Goal: Transaction & Acquisition: Purchase product/service

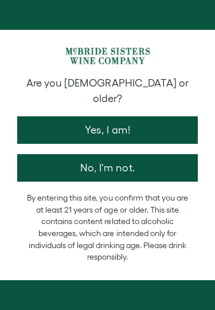
click at [145, 121] on button "Yes, I am!" at bounding box center [107, 130] width 180 height 28
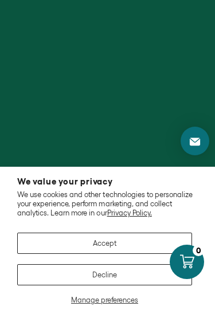
click at [91, 238] on button "Accept" at bounding box center [104, 243] width 175 height 21
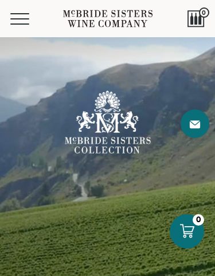
click at [19, 23] on span "Mobile Menu Trigger" at bounding box center [19, 23] width 19 height 1
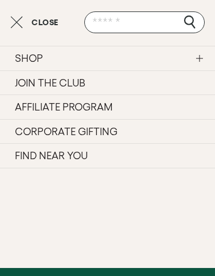
click at [175, 62] on link "SHOP" at bounding box center [107, 58] width 215 height 25
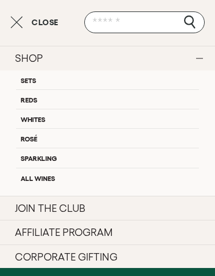
click at [36, 140] on link "Rosé" at bounding box center [107, 137] width 183 height 19
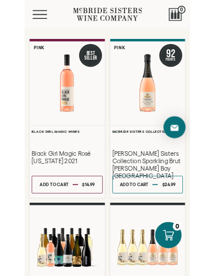
scroll to position [46, 0]
